Goal: Task Accomplishment & Management: Manage account settings

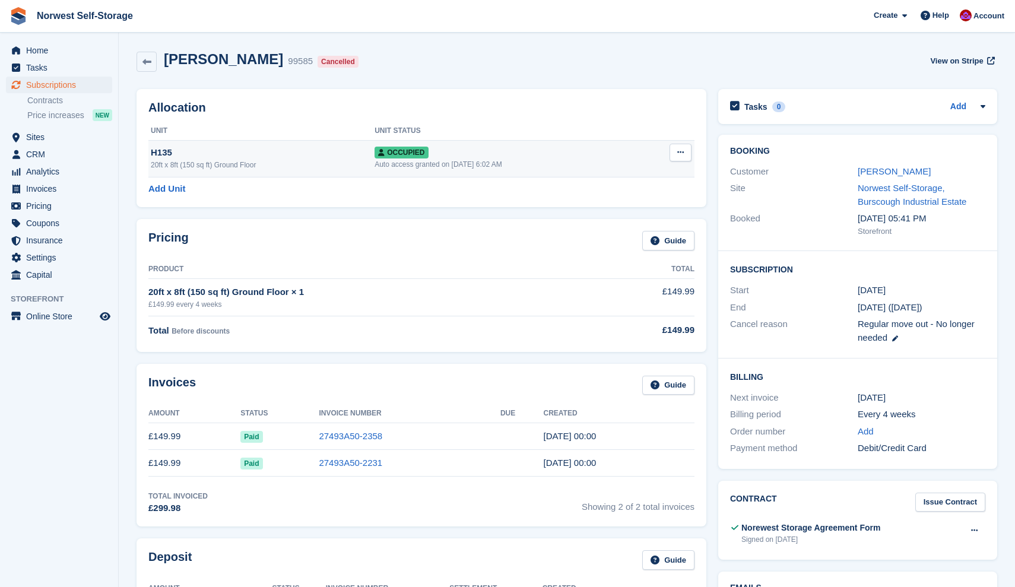
click at [678, 152] on icon at bounding box center [680, 152] width 7 height 8
click at [617, 216] on p "Deallocate" at bounding box center [634, 216] width 103 height 15
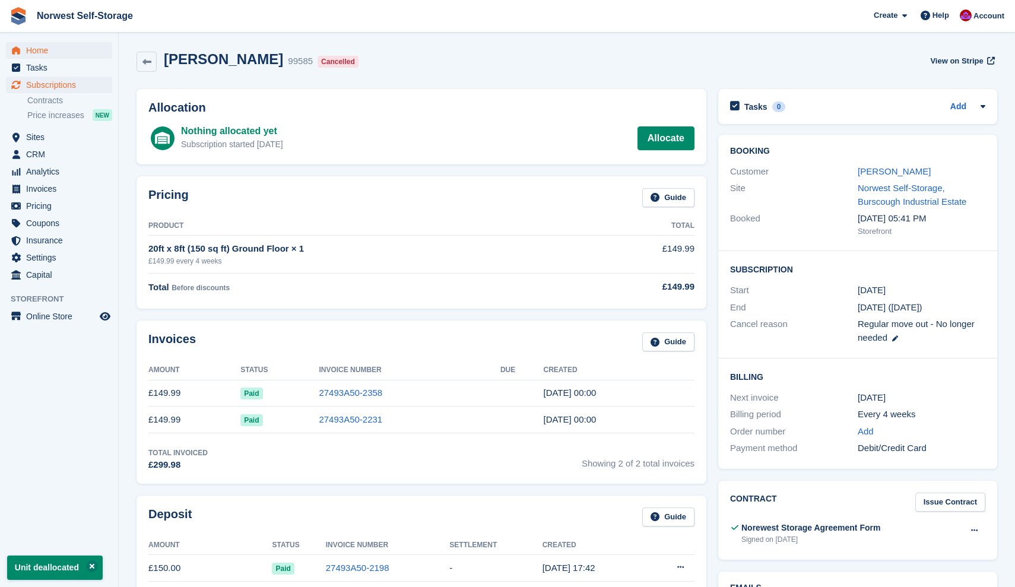
click at [32, 50] on span "Home" at bounding box center [61, 50] width 71 height 17
